Goal: Navigation & Orientation: Understand site structure

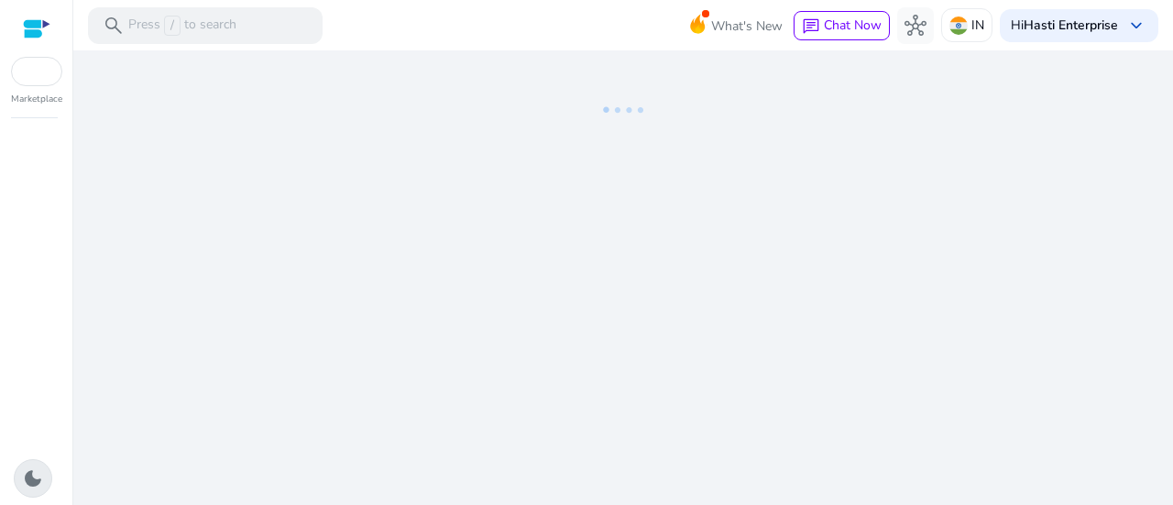
click at [31, 478] on span "dark_mode" at bounding box center [33, 478] width 22 height 22
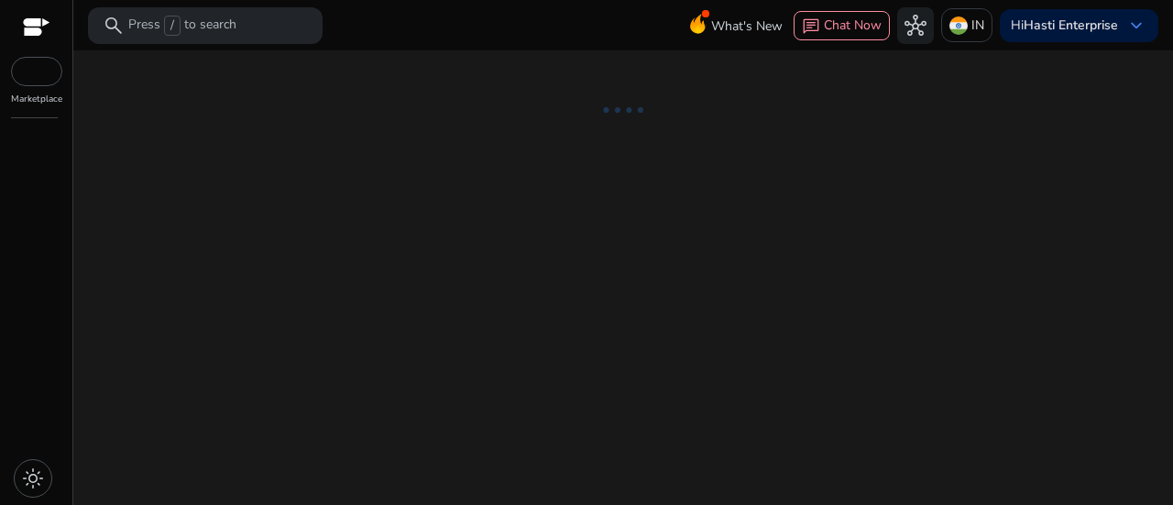
click at [27, 23] on div at bounding box center [36, 28] width 27 height 21
